Goal: Check status: Check status

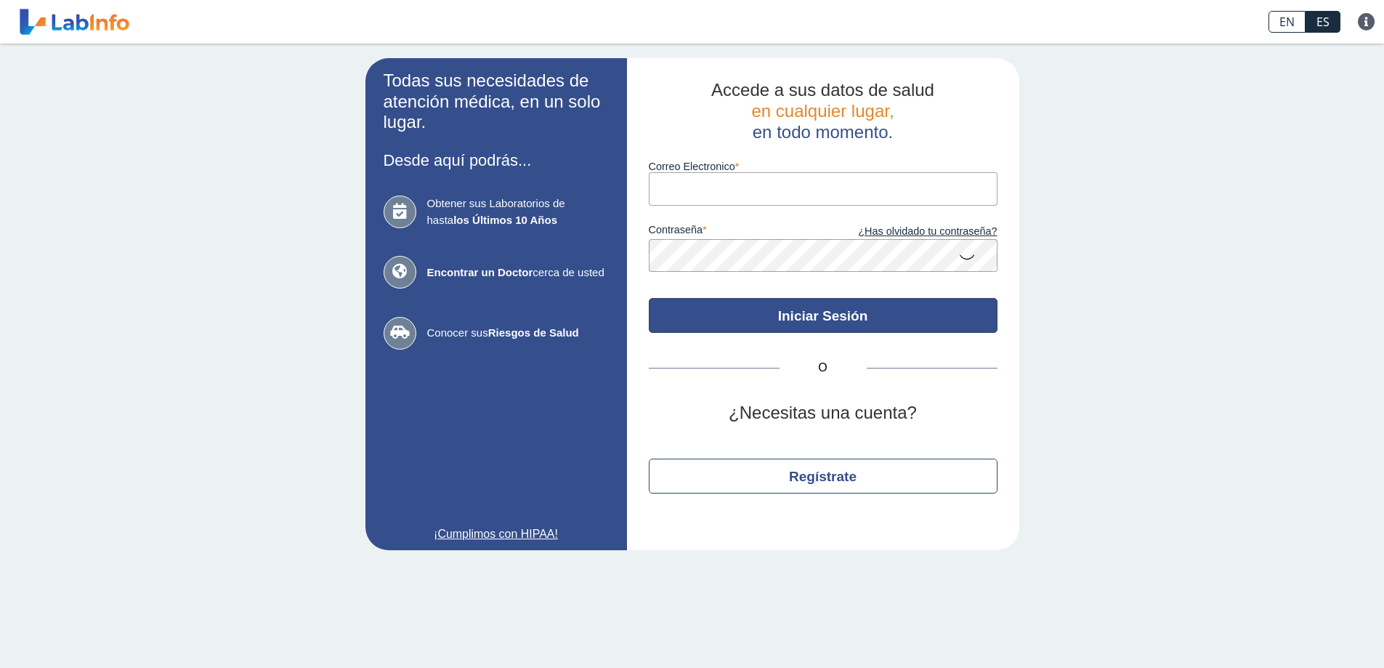
type input "[EMAIL_ADDRESS][DOMAIN_NAME]"
click at [828, 308] on button "Iniciar Sesión" at bounding box center [823, 315] width 349 height 35
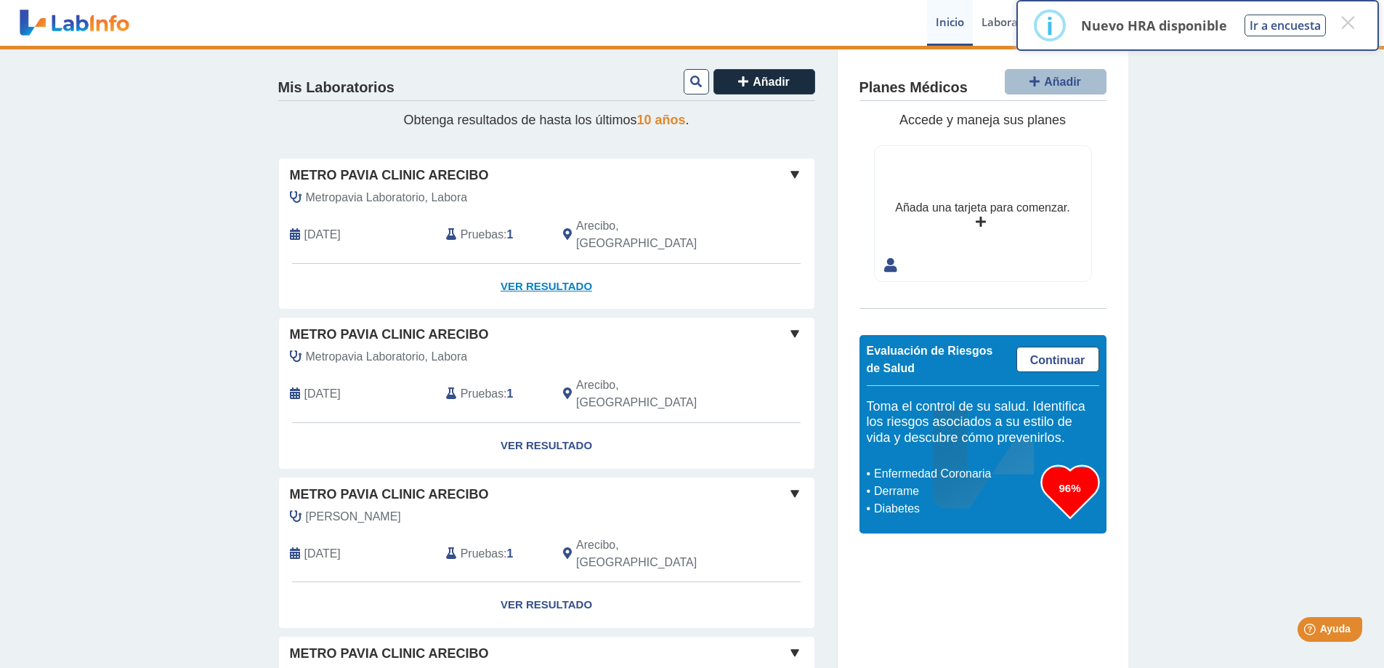
click at [521, 267] on link "Ver Resultado" at bounding box center [546, 287] width 535 height 46
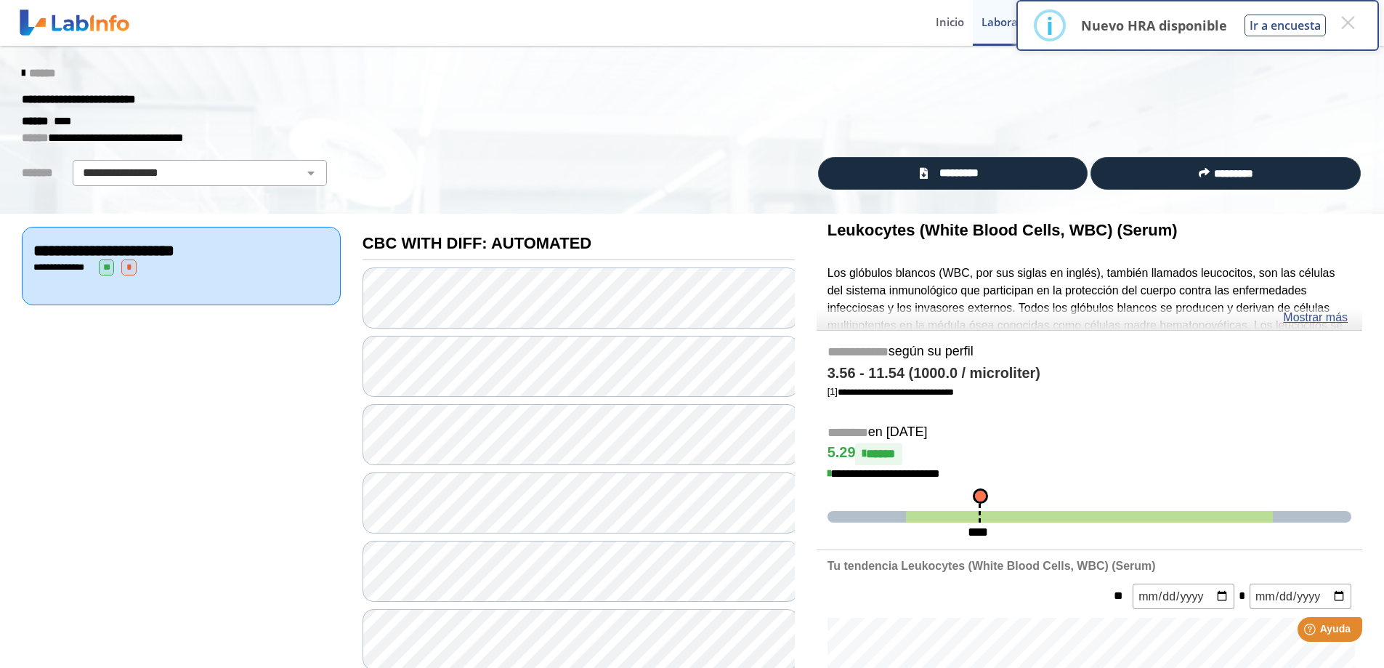
scroll to position [73, 0]
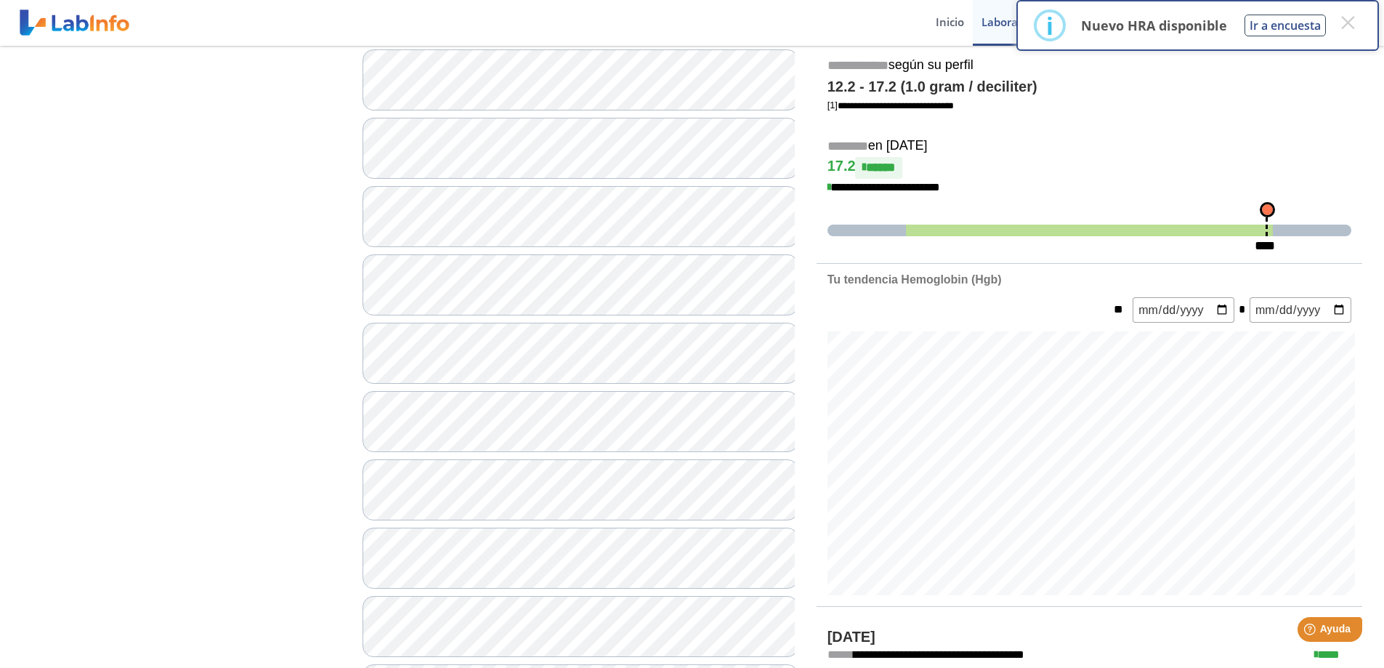
scroll to position [291, 0]
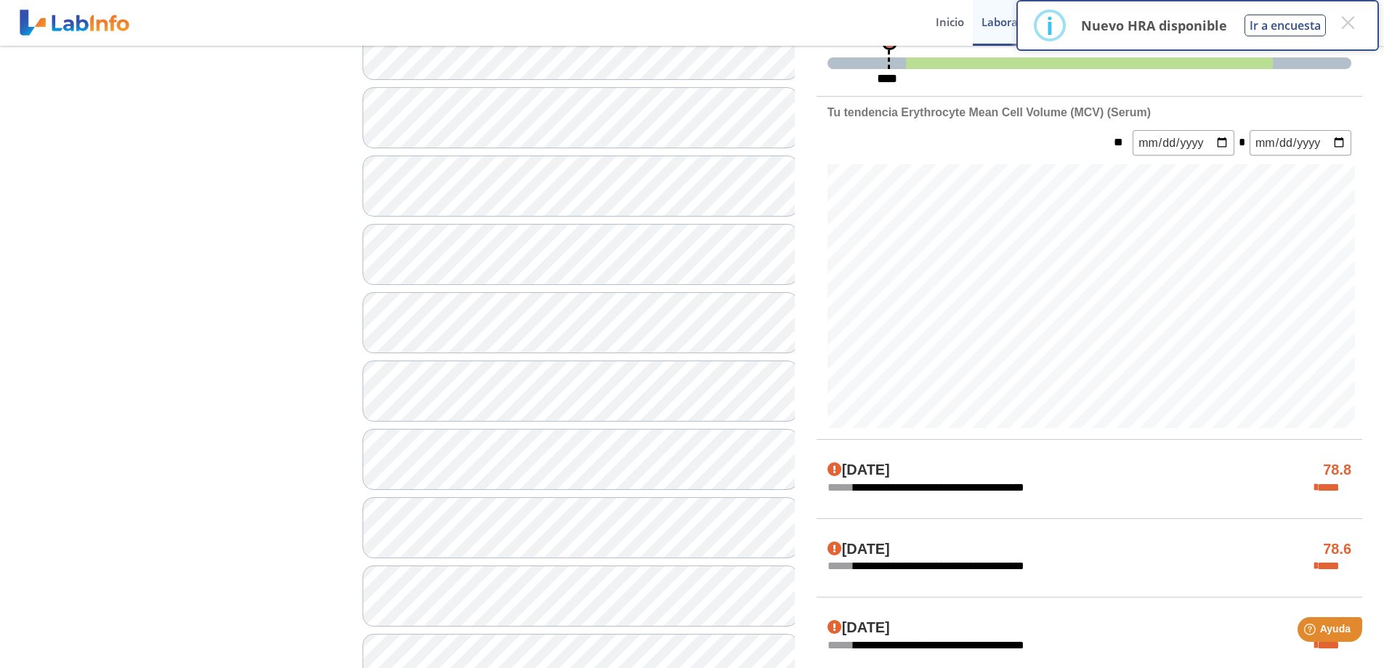
scroll to position [509, 0]
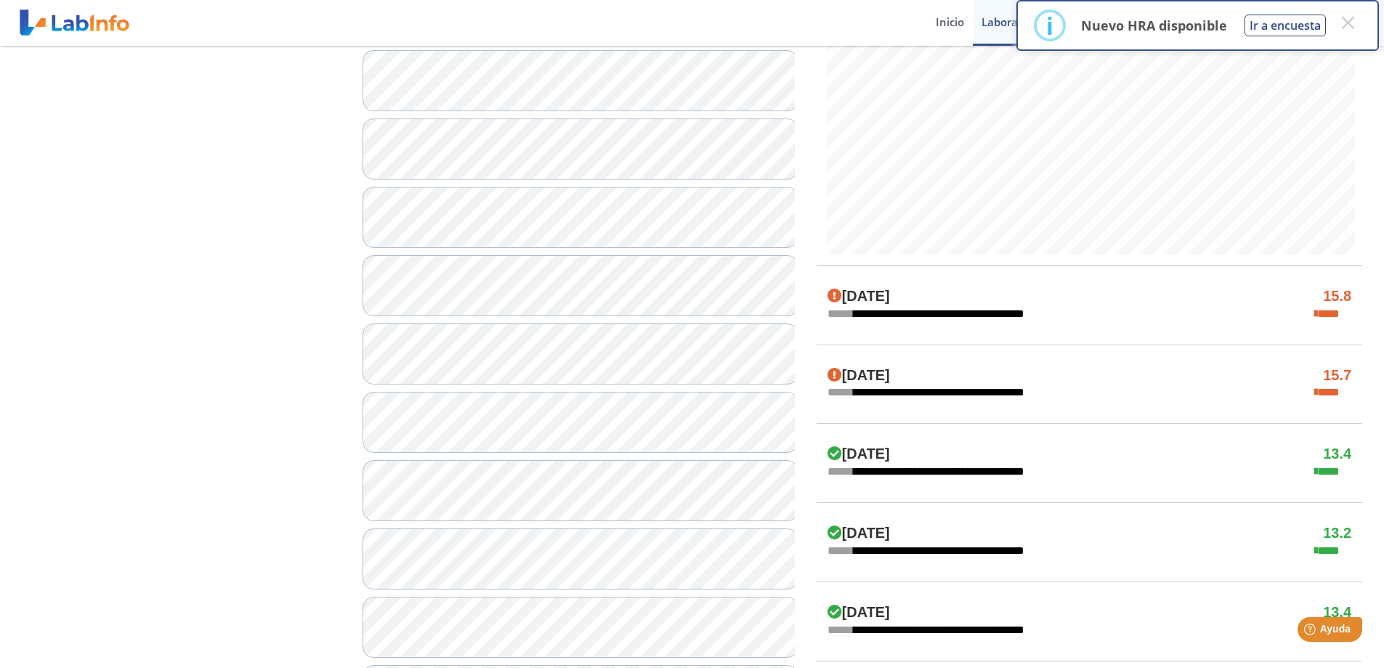
scroll to position [554, 0]
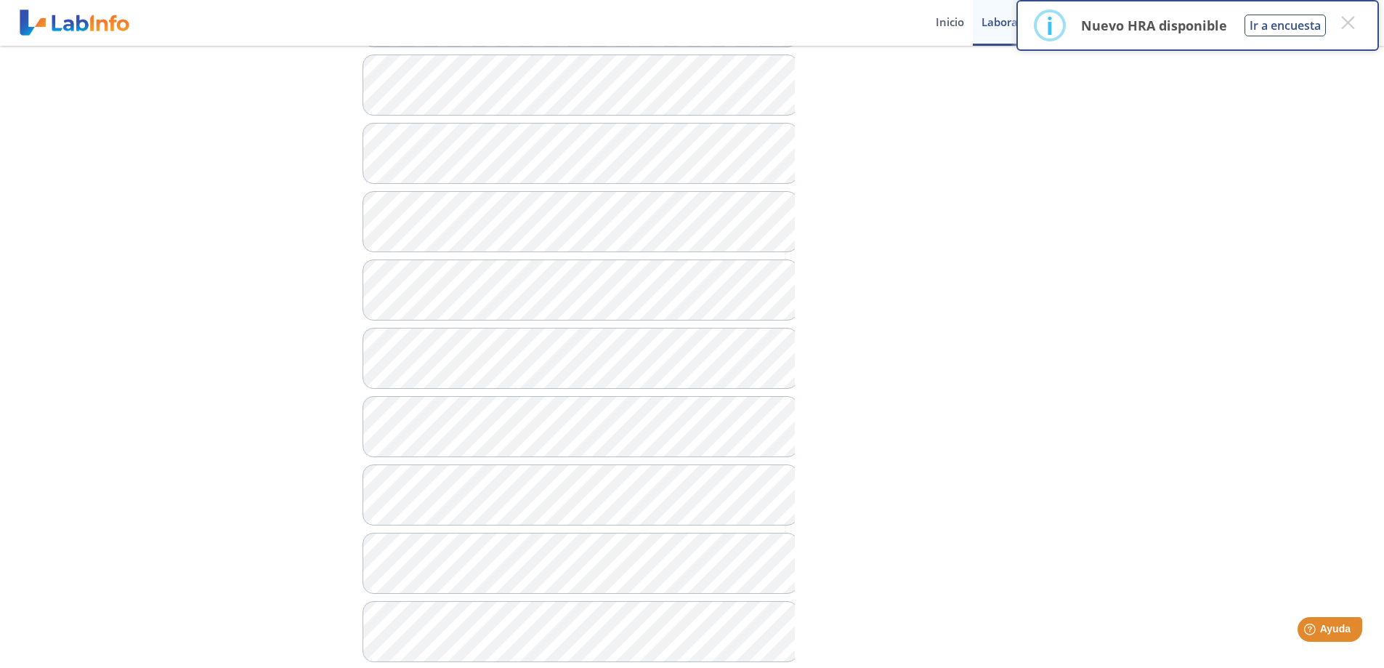
scroll to position [409, 0]
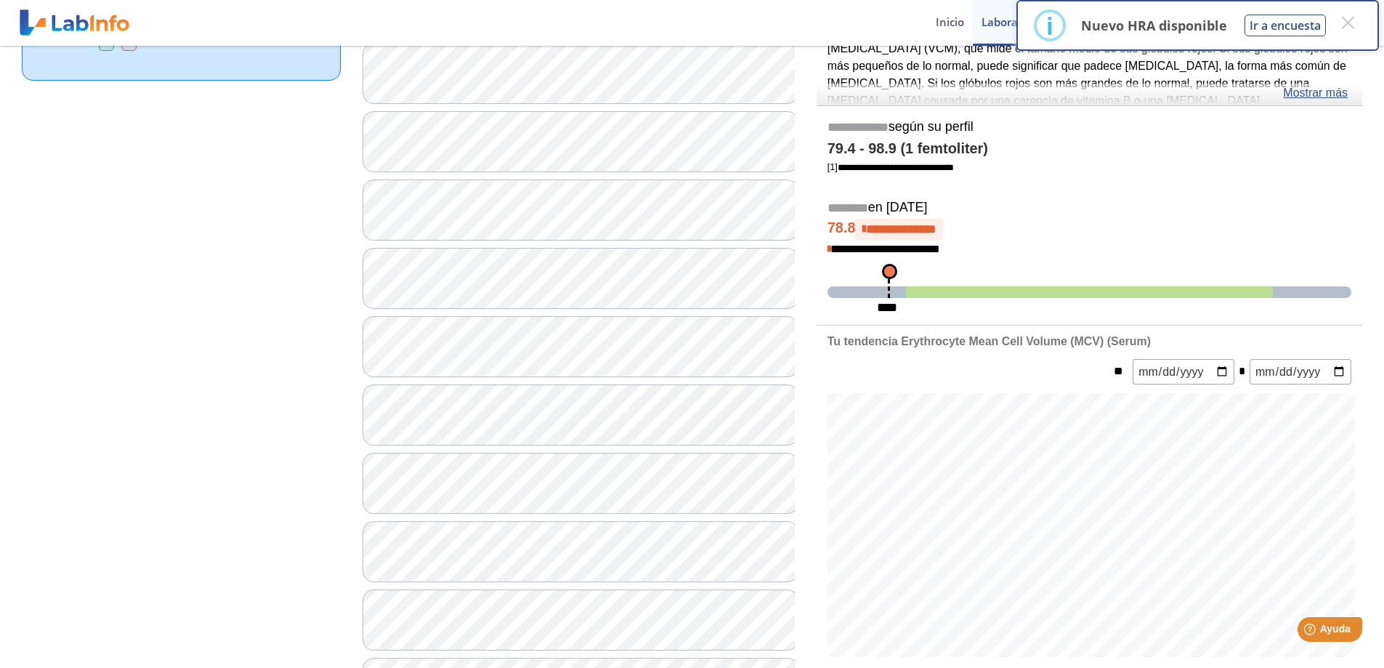
scroll to position [191, 0]
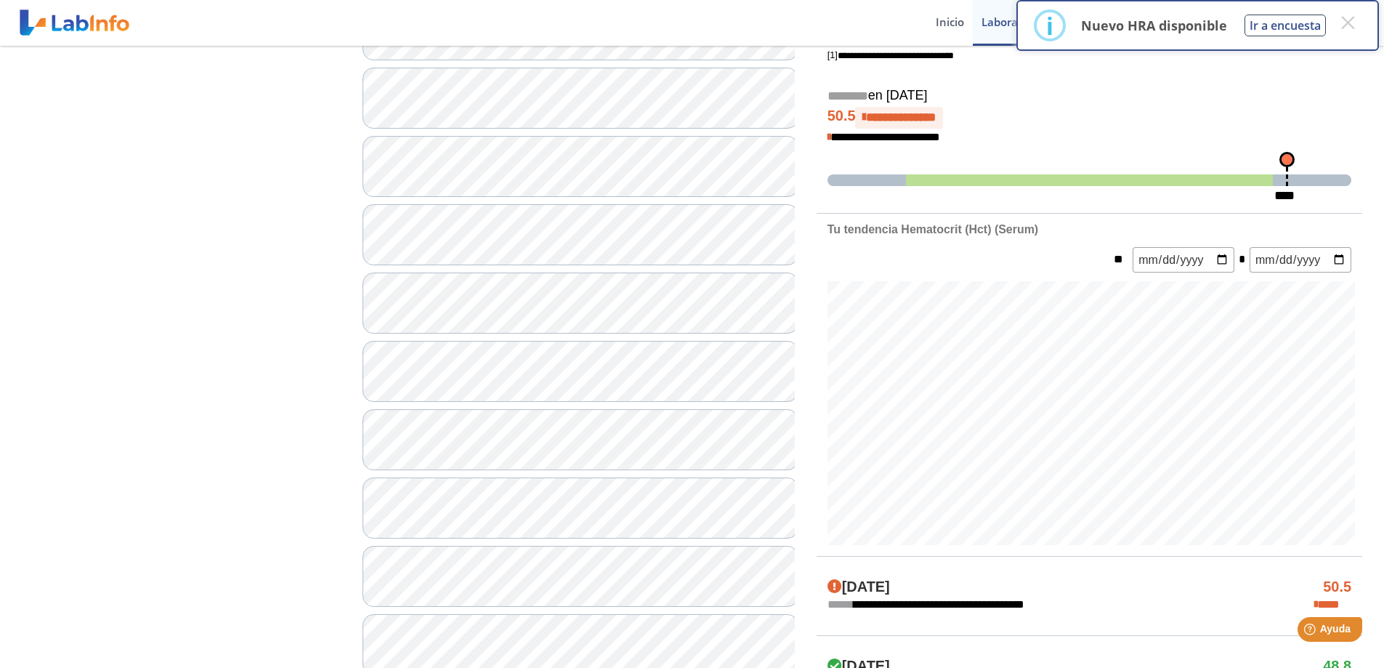
scroll to position [264, 0]
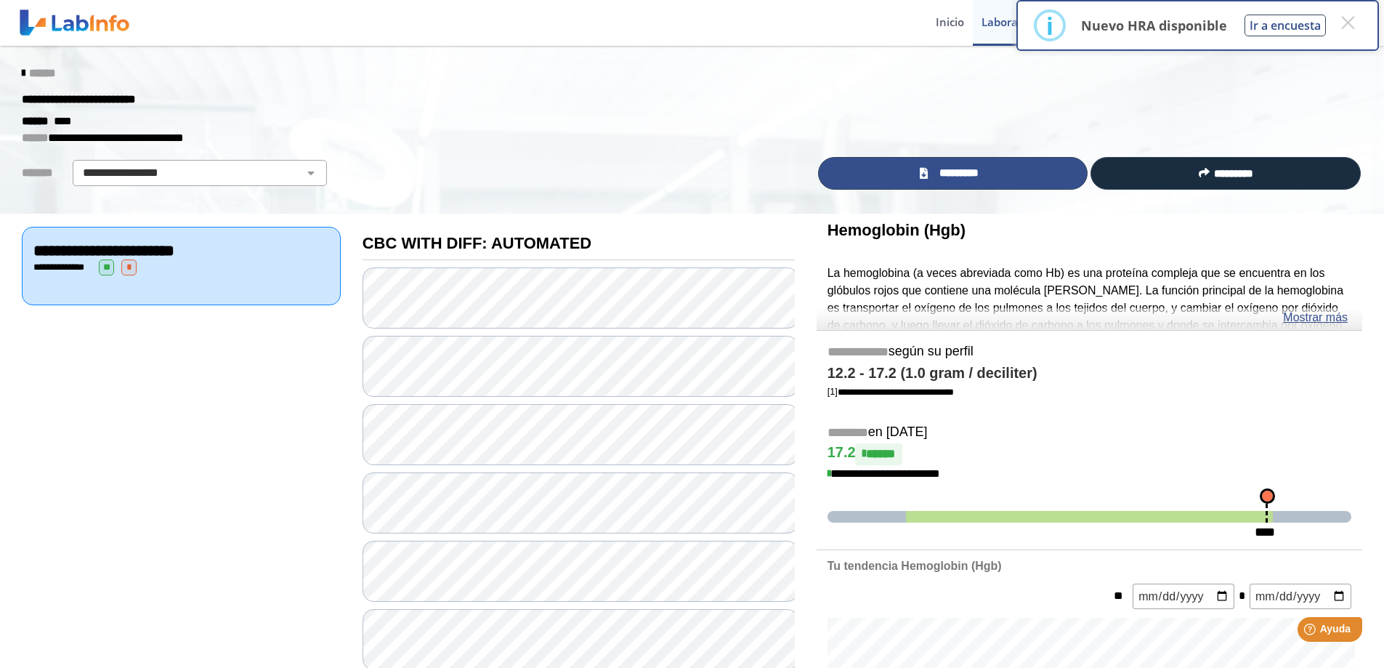
click at [973, 174] on span "*********" at bounding box center [958, 173] width 53 height 17
